Goal: Task Accomplishment & Management: Complete application form

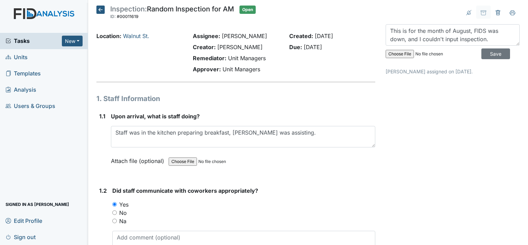
scroll to position [1815, 0]
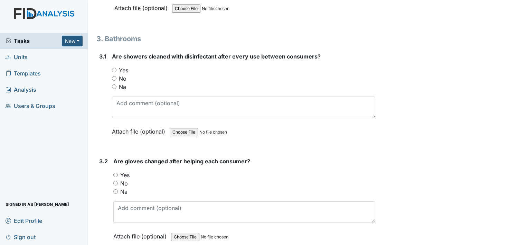
click at [114, 68] on input "Yes" at bounding box center [114, 70] width 4 height 4
radio input "true"
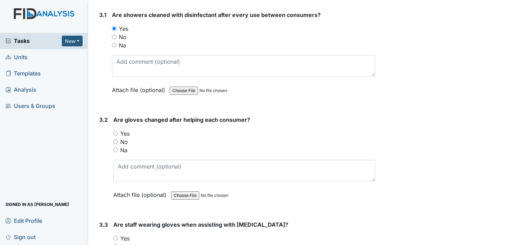
scroll to position [1871, 0]
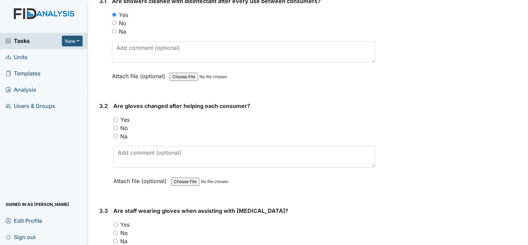
click at [118, 115] on div "Yes" at bounding box center [244, 119] width 262 height 8
click at [115, 117] on input "Yes" at bounding box center [115, 119] width 4 height 4
radio input "true"
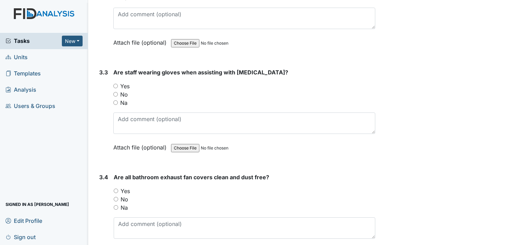
scroll to position [2023, 0]
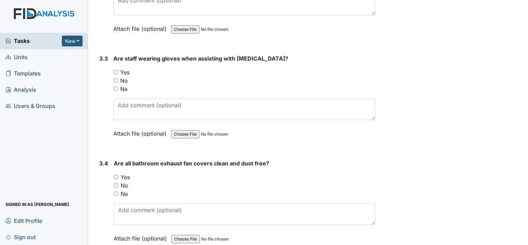
click at [116, 70] on input "Yes" at bounding box center [115, 72] width 4 height 4
radio input "true"
click at [116, 174] on input "Yes" at bounding box center [116, 176] width 4 height 4
radio input "true"
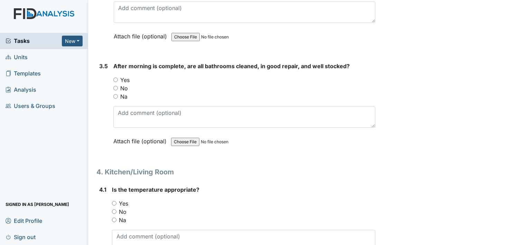
scroll to position [2243, 0]
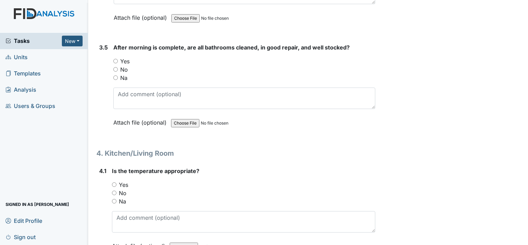
click at [115, 59] on input "Yes" at bounding box center [115, 61] width 4 height 4
radio input "true"
click at [113, 182] on input "Yes" at bounding box center [114, 184] width 4 height 4
radio input "true"
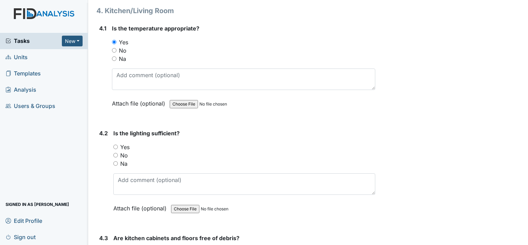
scroll to position [2441, 0]
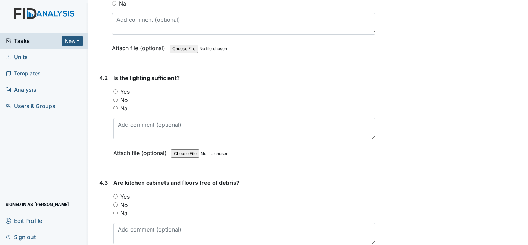
click at [115, 97] on input "No" at bounding box center [115, 99] width 4 height 4
radio input "true"
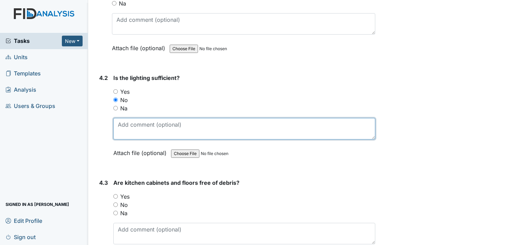
click at [137, 123] on textarea at bounding box center [244, 128] width 262 height 21
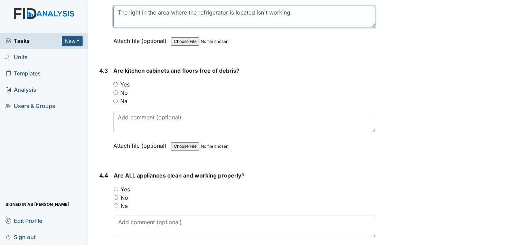
scroll to position [2556, 0]
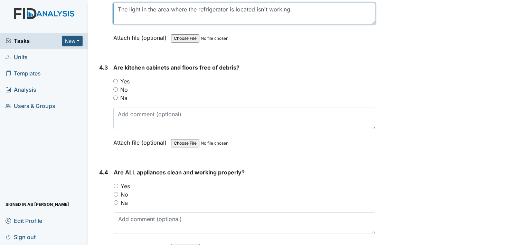
type textarea "The light in the area where the refrigerator is located isn't working."
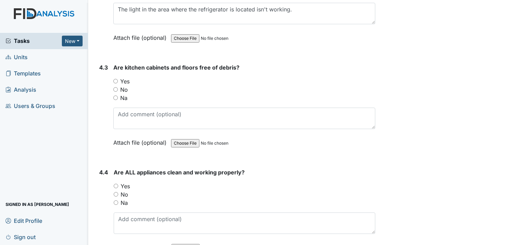
click at [115, 79] on input "Yes" at bounding box center [115, 81] width 4 height 4
radio input "true"
click at [117, 183] on input "Yes" at bounding box center [116, 185] width 4 height 4
radio input "true"
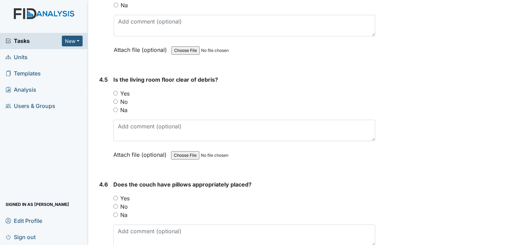
scroll to position [2776, 0]
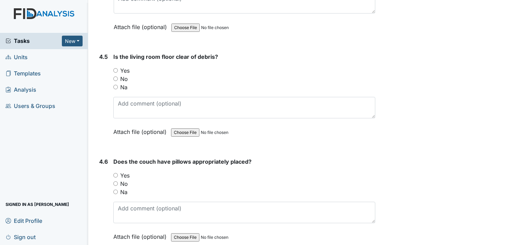
click at [115, 66] on div "Yes" at bounding box center [244, 70] width 262 height 8
click at [115, 173] on input "Yes" at bounding box center [115, 175] width 4 height 4
radio input "true"
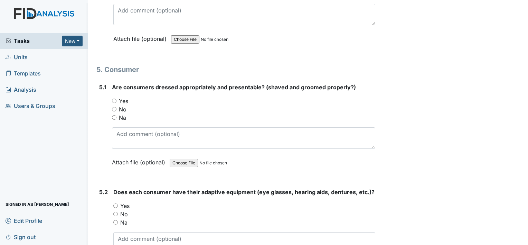
scroll to position [3033, 0]
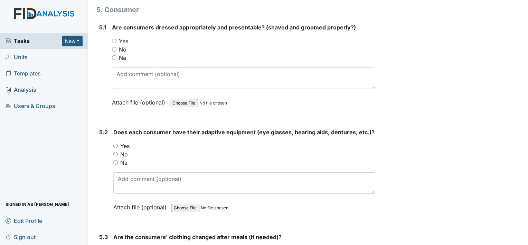
click at [113, 39] on input "Yes" at bounding box center [114, 41] width 4 height 4
radio input "true"
click at [116, 143] on input "Yes" at bounding box center [115, 145] width 4 height 4
radio input "true"
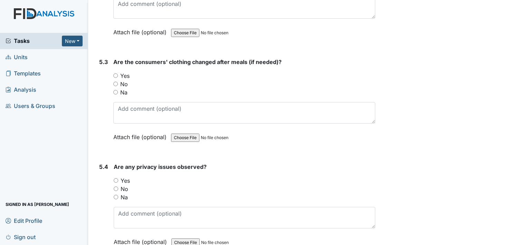
scroll to position [3226, 0]
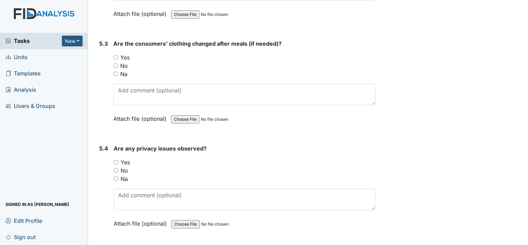
click at [115, 55] on input "Yes" at bounding box center [115, 57] width 4 height 4
radio input "true"
click at [117, 168] on input "No" at bounding box center [116, 170] width 4 height 4
radio input "true"
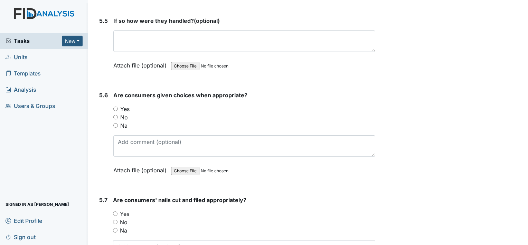
scroll to position [3465, 0]
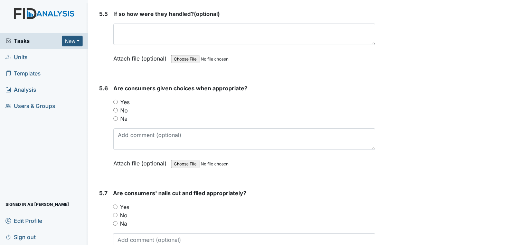
click at [114, 99] on input "Yes" at bounding box center [115, 101] width 4 height 4
radio input "true"
click at [115, 204] on input "Yes" at bounding box center [115, 206] width 4 height 4
radio input "true"
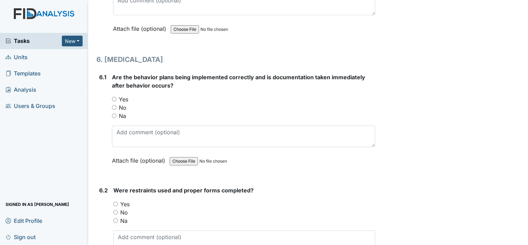
scroll to position [3727, 0]
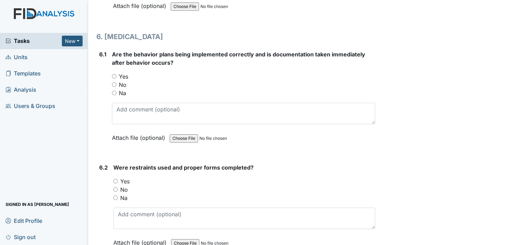
click at [113, 74] on input "Yes" at bounding box center [114, 76] width 4 height 4
radio input "true"
click at [112, 168] on div "6.2 Were restraints used and proper forms completed? You must select one of the…" at bounding box center [235, 210] width 279 height 94
click at [116, 179] on input "Yes" at bounding box center [115, 181] width 4 height 4
radio input "true"
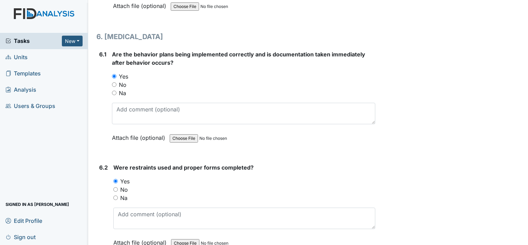
click at [116, 195] on input "Na" at bounding box center [115, 197] width 4 height 4
radio input "true"
click at [115, 90] on input "Na" at bounding box center [114, 92] width 4 height 4
radio input "true"
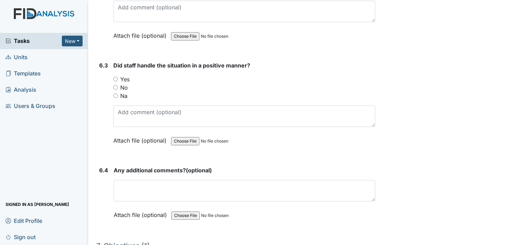
scroll to position [3956, 0]
